Goal: Task Accomplishment & Management: Use online tool/utility

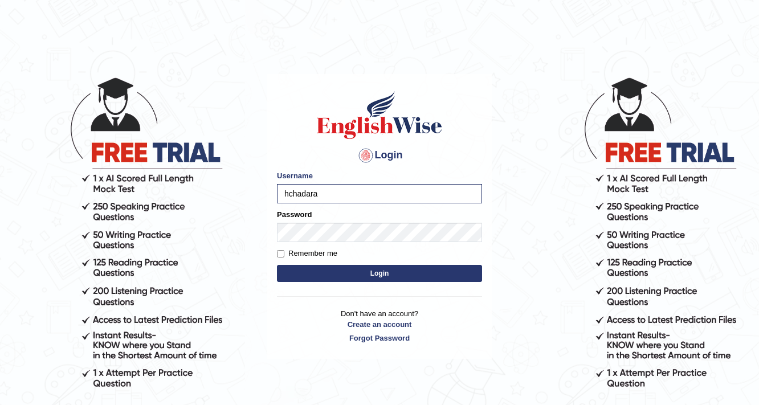
type input "hchadara"
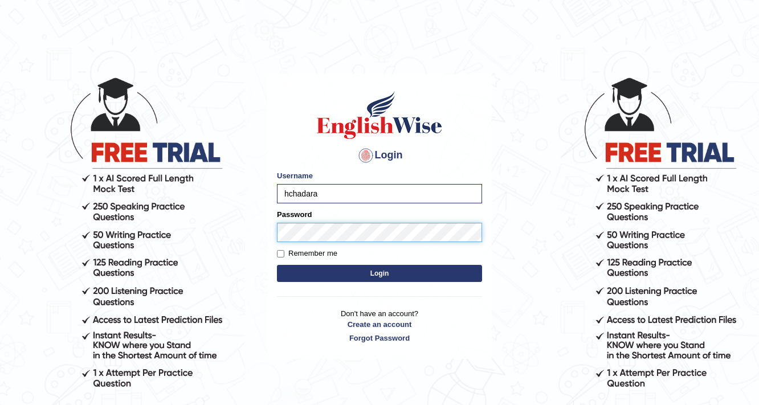
click at [277, 265] on button "Login" at bounding box center [379, 273] width 205 height 17
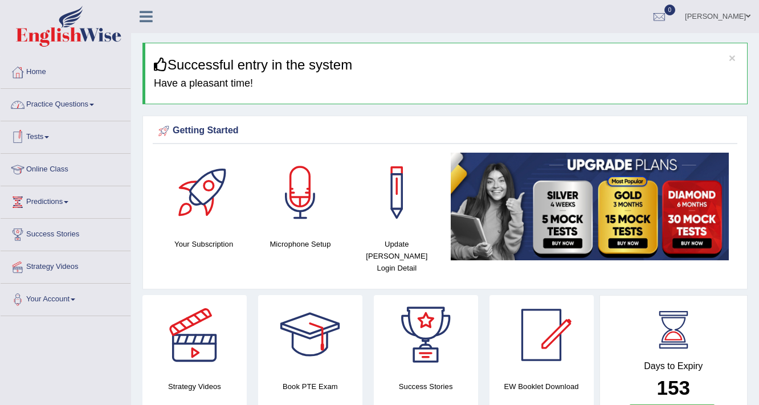
click at [66, 101] on link "Practice Questions" at bounding box center [66, 103] width 130 height 28
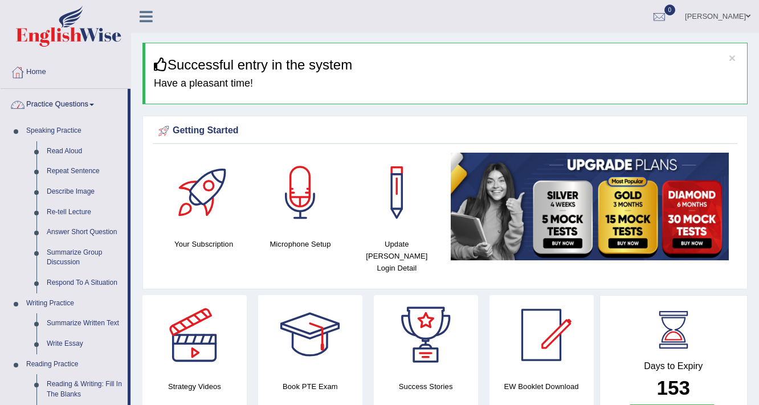
click at [56, 91] on link "Practice Questions" at bounding box center [64, 103] width 127 height 28
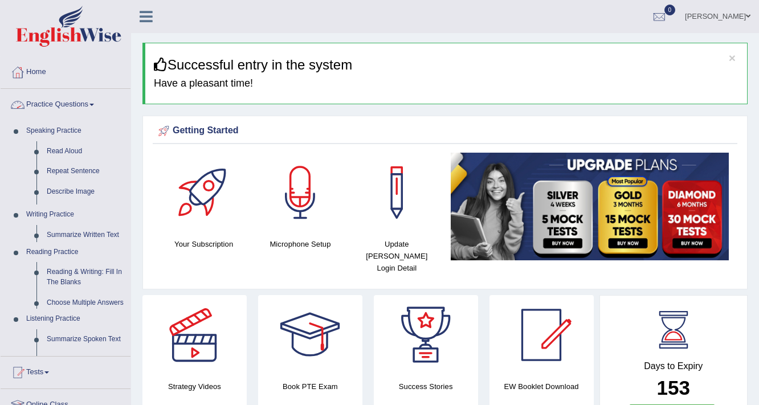
click at [55, 100] on link "Practice Questions" at bounding box center [66, 103] width 130 height 28
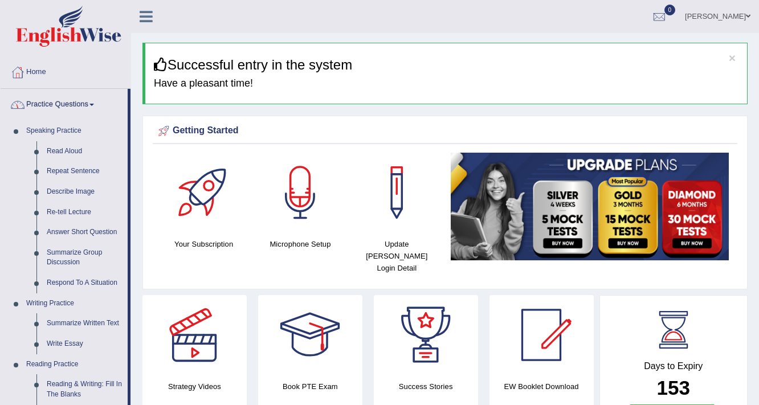
click at [55, 100] on link "Practice Questions" at bounding box center [64, 103] width 127 height 28
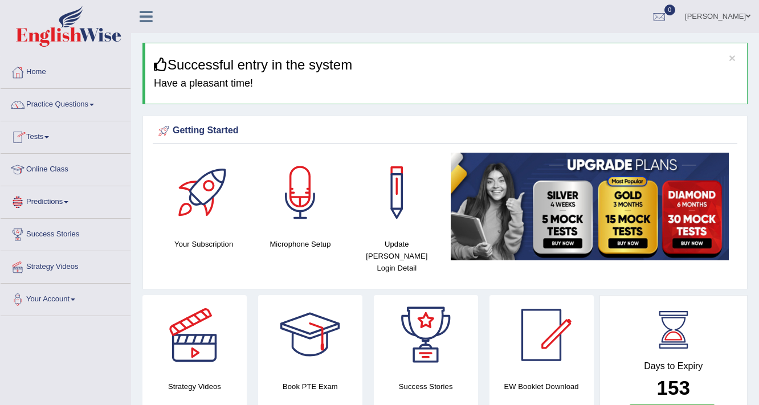
click at [26, 139] on div at bounding box center [17, 137] width 17 height 17
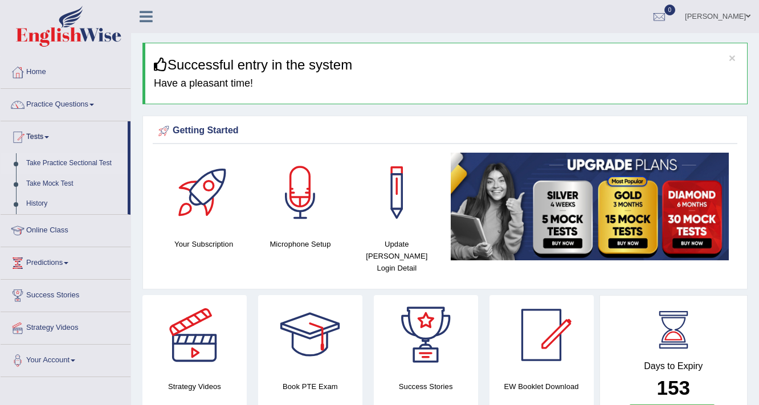
click at [57, 161] on link "Take Practice Sectional Test" at bounding box center [74, 163] width 107 height 21
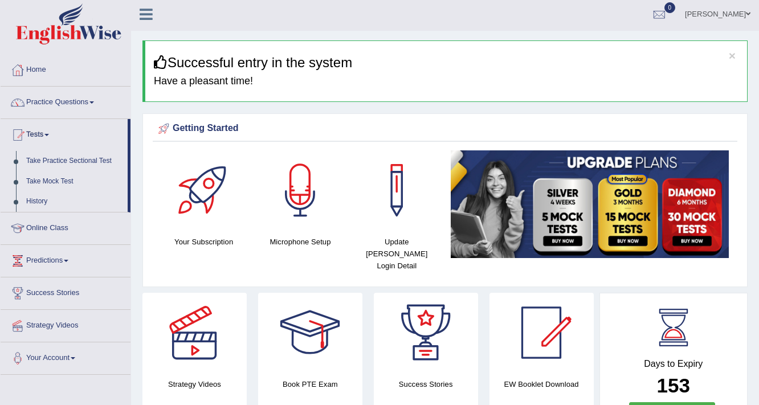
scroll to position [29, 0]
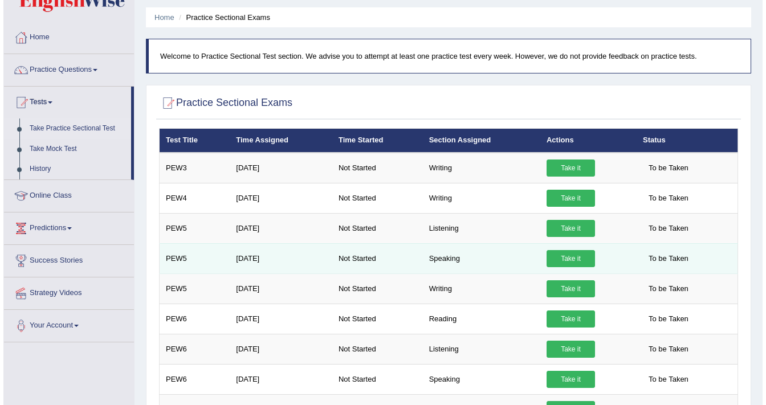
scroll to position [46, 0]
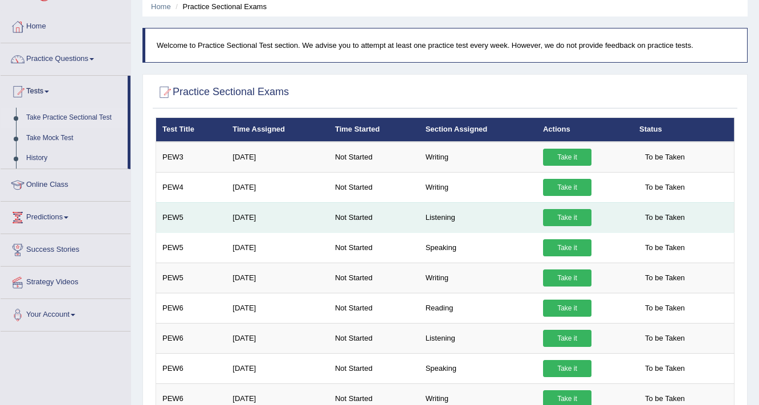
click at [556, 217] on link "Take it" at bounding box center [567, 217] width 48 height 17
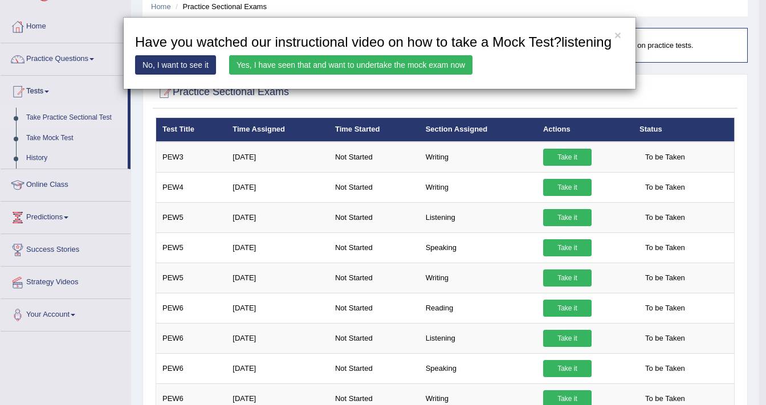
click at [305, 71] on link "Yes, I have seen that and want to undertake the mock exam now" at bounding box center [350, 64] width 243 height 19
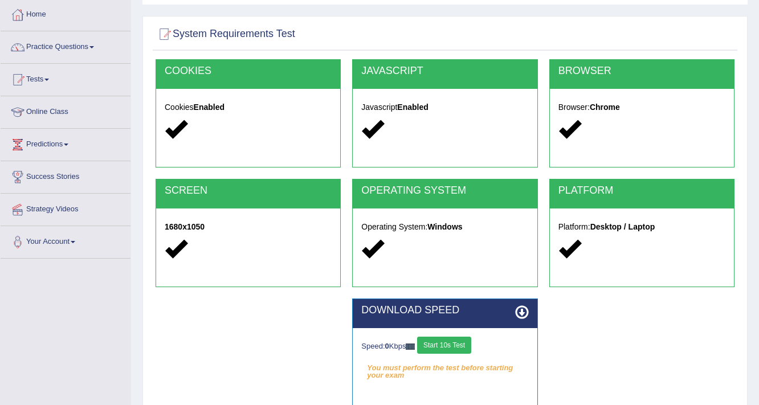
scroll to position [182, 0]
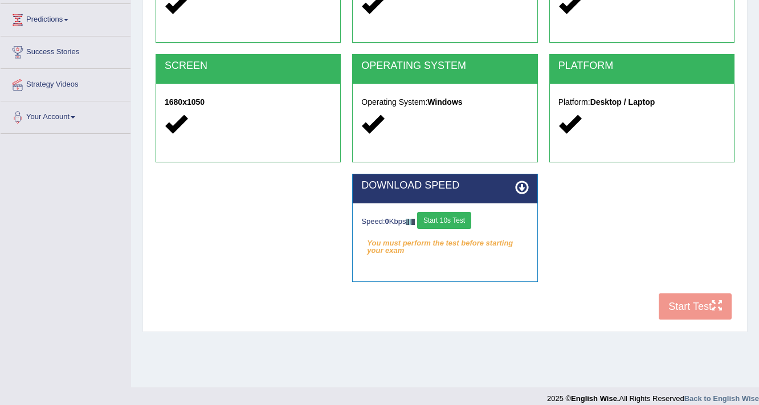
click at [447, 213] on button "Start 10s Test" at bounding box center [444, 220] width 54 height 17
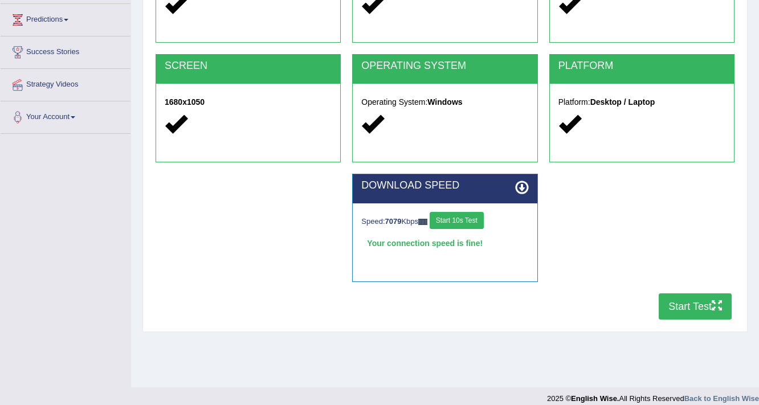
click at [447, 218] on button "Start 10s Test" at bounding box center [457, 220] width 54 height 17
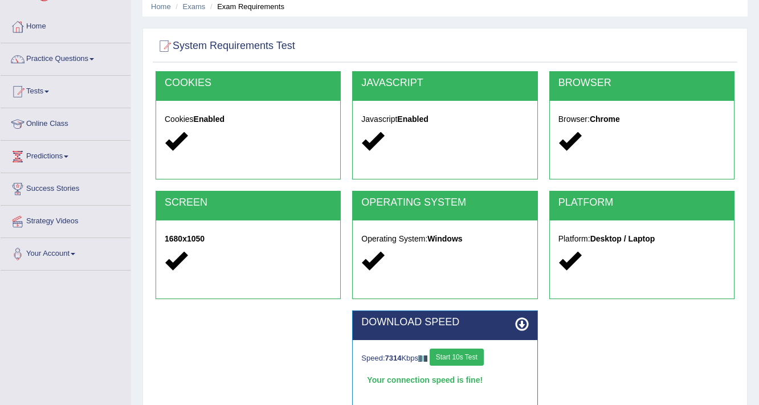
scroll to position [193, 0]
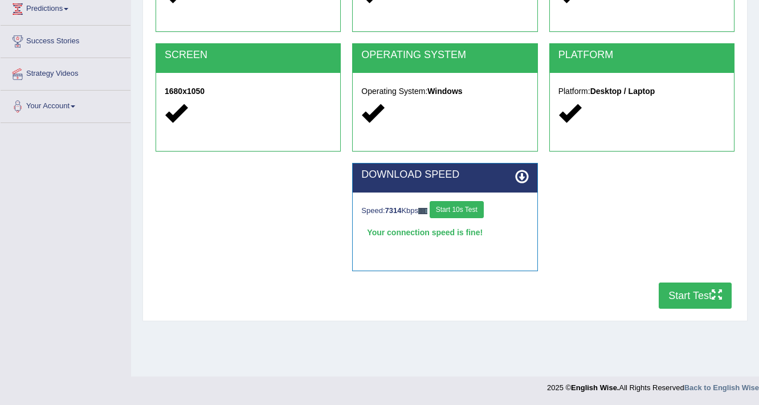
click at [667, 288] on button "Start Test" at bounding box center [695, 296] width 73 height 26
